Goal: Task Accomplishment & Management: Manage account settings

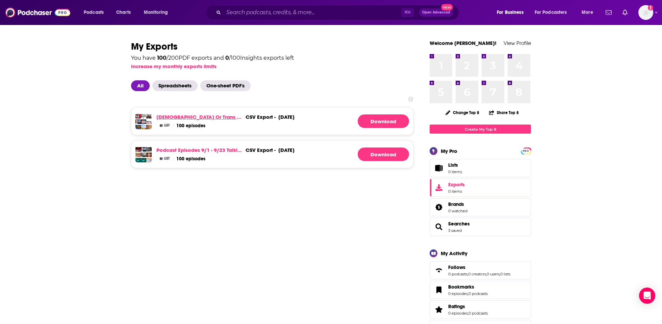
click at [206, 115] on link "[DEMOGRAPHIC_DATA] or trans mentions [DATE]-[DATE]" at bounding box center [199, 117] width 86 height 6
click at [204, 147] on link "Podcast episodes 9/1 - 9/23 talking about [DEMOGRAPHIC_DATA] people" at bounding box center [199, 150] width 86 height 6
click at [194, 149] on link "Podcast episodes 9/1 - 9/23 talking about [DEMOGRAPHIC_DATA] people" at bounding box center [199, 150] width 86 height 6
click at [207, 118] on link "[DEMOGRAPHIC_DATA] or trans mentions [DATE]-[DATE]" at bounding box center [199, 117] width 86 height 6
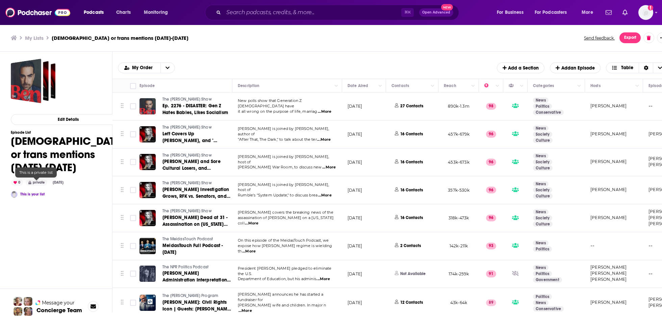
click at [39, 183] on div "private" at bounding box center [37, 183] width 22 height 6
click at [39, 194] on link "This is your list" at bounding box center [32, 194] width 24 height 4
click at [42, 119] on button "Edit Details" at bounding box center [68, 119] width 115 height 11
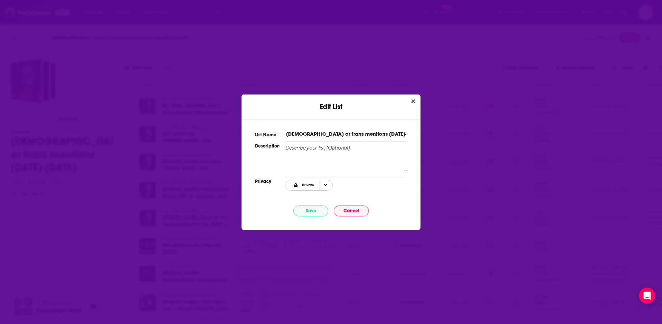
click at [324, 187] on icon "Choose Privacy" at bounding box center [325, 185] width 3 height 4
click at [314, 206] on span "Link Only" at bounding box center [320, 208] width 42 height 4
click at [305, 212] on button "Save" at bounding box center [310, 211] width 35 height 11
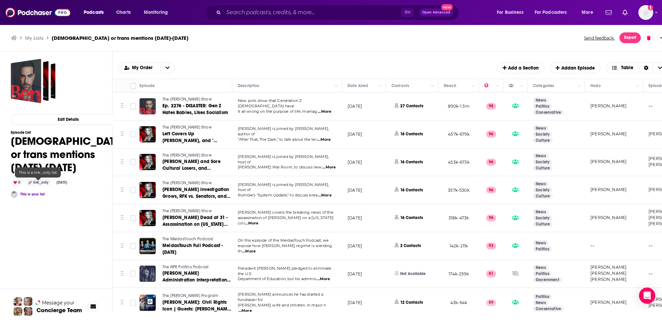
click at [41, 182] on div "link_only" at bounding box center [38, 183] width 25 height 6
click at [35, 181] on div "link_only" at bounding box center [38, 183] width 25 height 6
click at [61, 118] on button "Edit Details" at bounding box center [68, 119] width 115 height 11
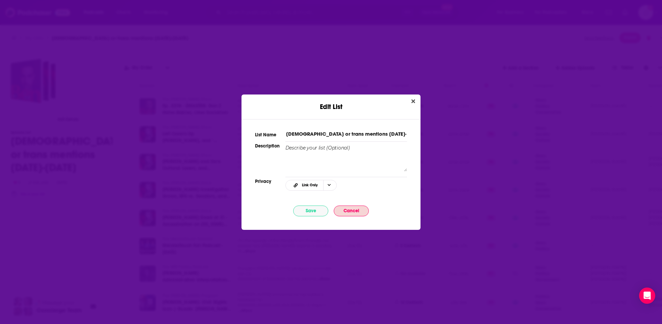
click at [355, 212] on button "Cancel" at bounding box center [351, 211] width 35 height 11
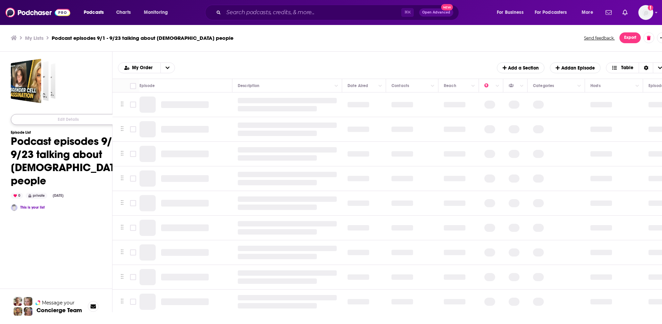
click at [68, 121] on button "Edit Details" at bounding box center [68, 119] width 115 height 11
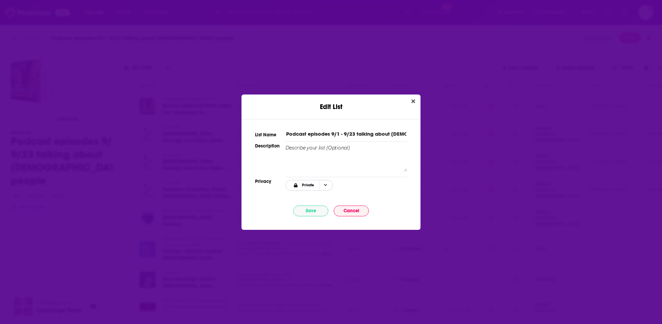
click at [326, 184] on icon "Choose Privacy" at bounding box center [325, 185] width 3 height 2
click at [314, 206] on span "Link Only" at bounding box center [320, 208] width 42 height 4
click at [312, 212] on button "Save" at bounding box center [310, 211] width 35 height 11
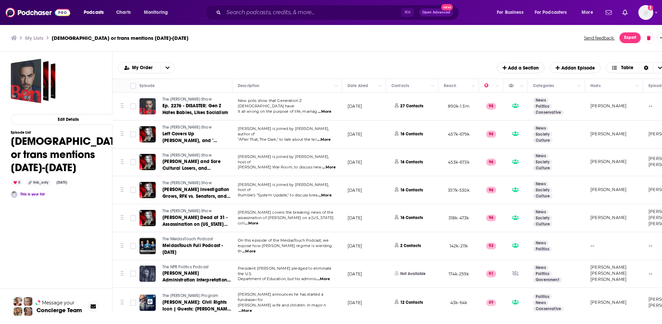
click at [37, 195] on link "This is your list" at bounding box center [32, 194] width 24 height 4
click at [37, 183] on div "link_only" at bounding box center [38, 183] width 25 height 6
